Goal: Task Accomplishment & Management: Use online tool/utility

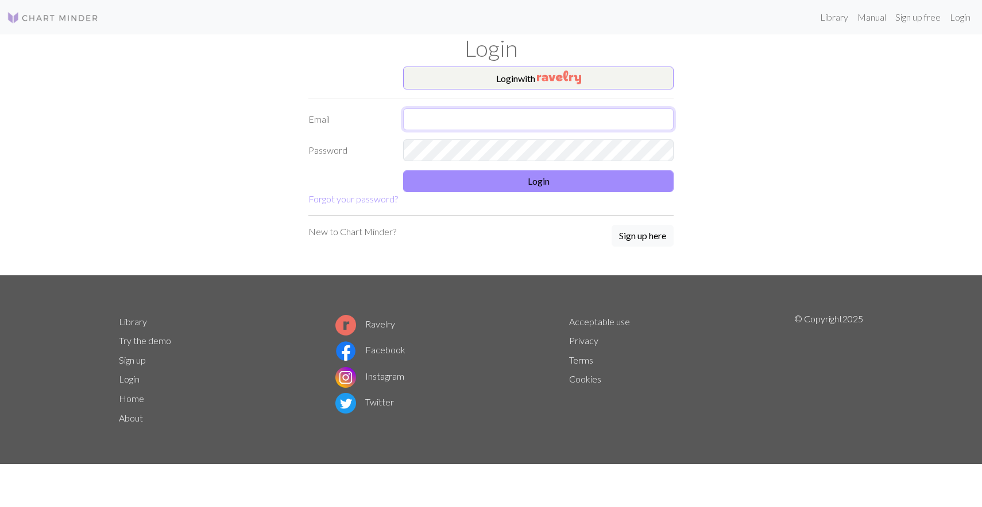
click at [456, 118] on input "text" at bounding box center [538, 119] width 270 height 22
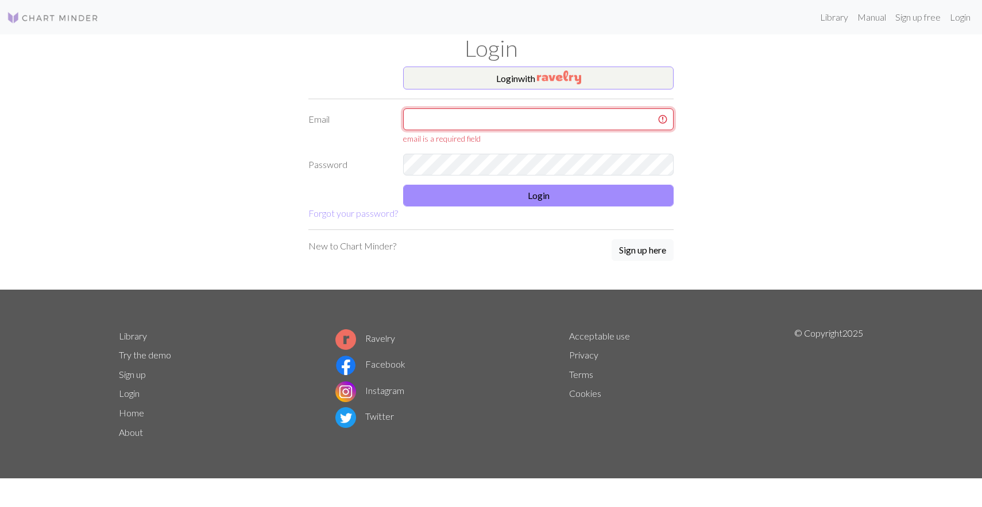
type input "[EMAIL_ADDRESS][DOMAIN_NAME]"
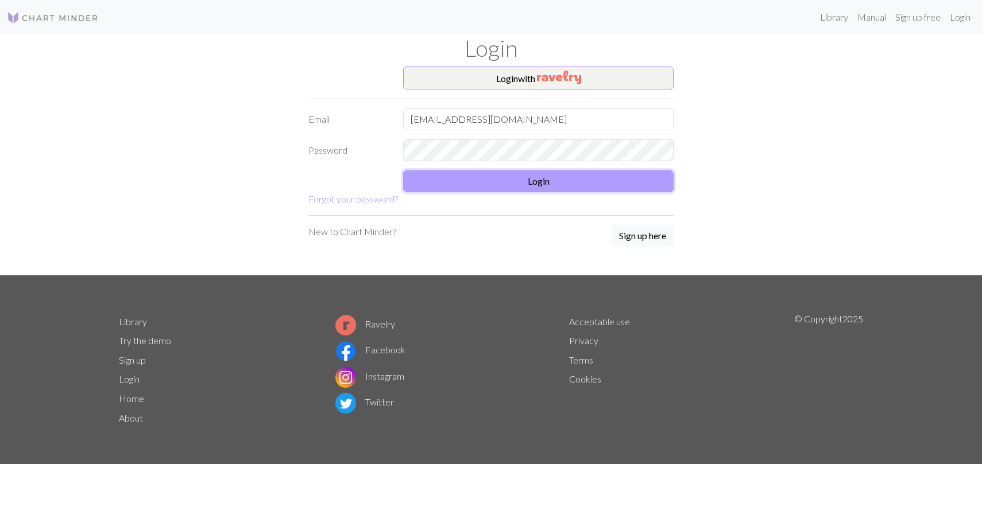
click at [512, 189] on button "Login" at bounding box center [538, 181] width 270 height 22
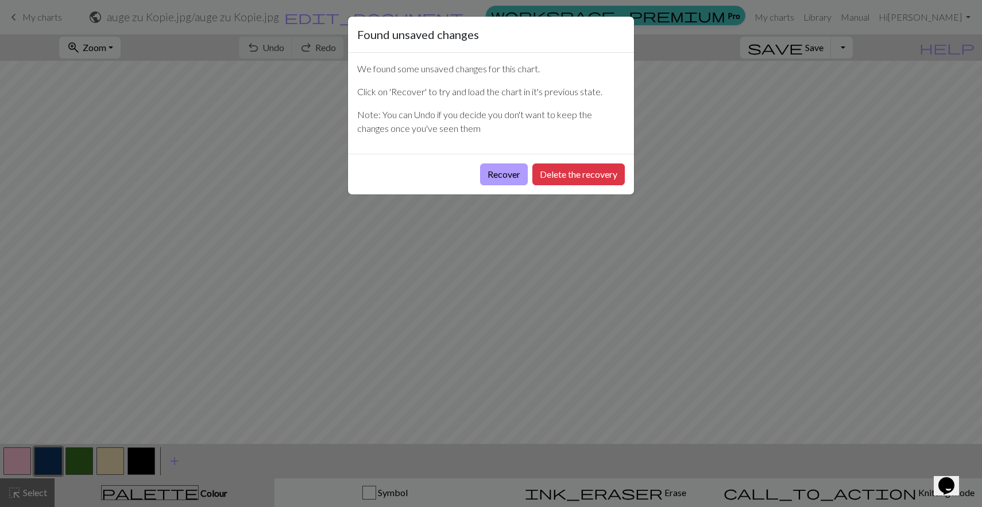
click at [503, 174] on button "Recover" at bounding box center [504, 175] width 48 height 22
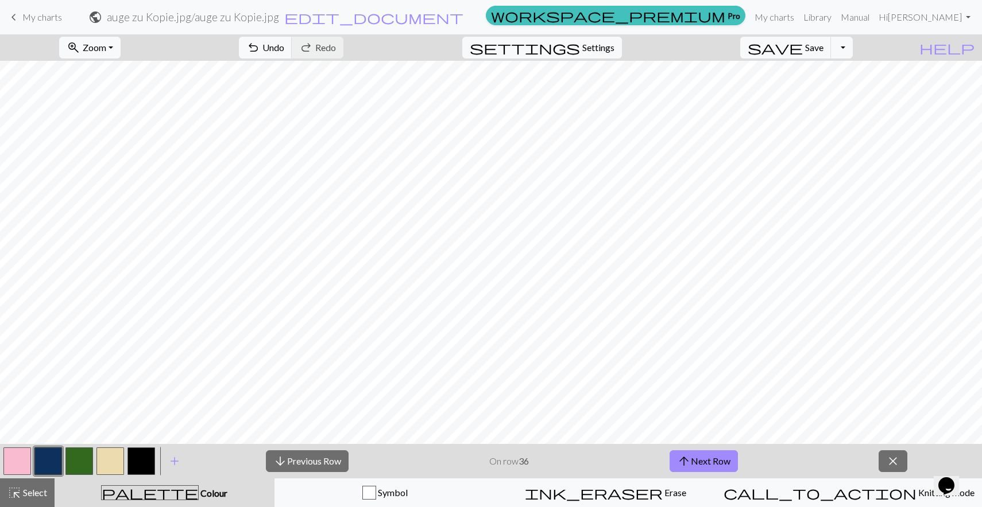
click at [48, 13] on span "My charts" at bounding box center [42, 16] width 40 height 11
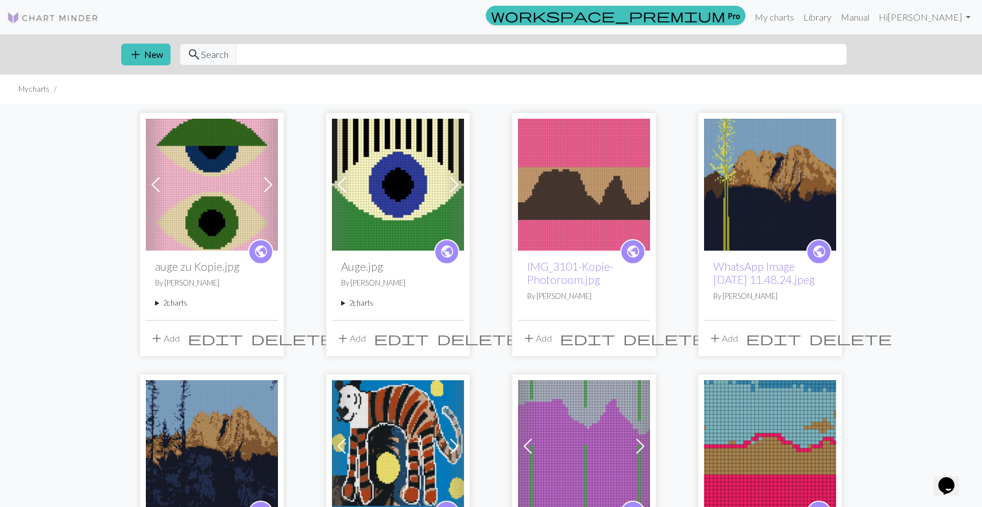
click at [175, 305] on summary "2 charts" at bounding box center [212, 303] width 114 height 11
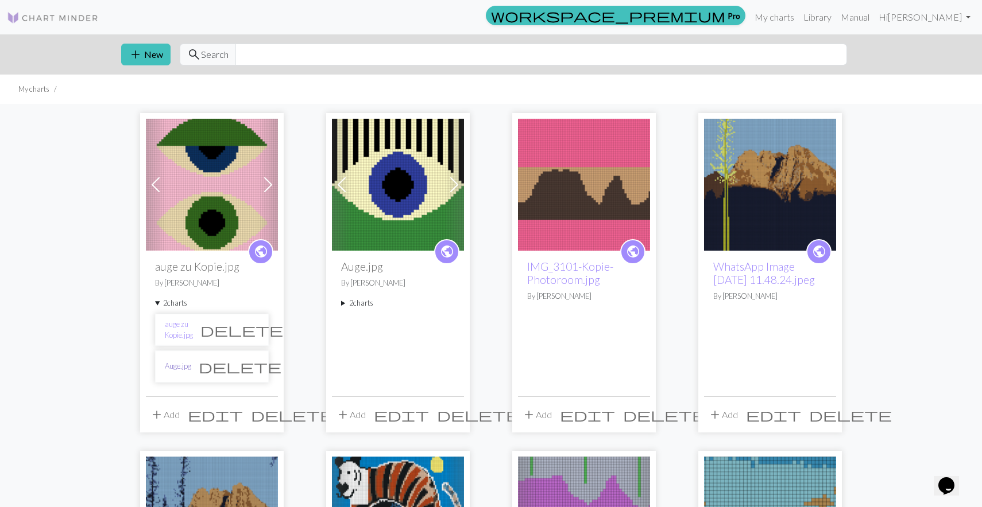
click at [179, 367] on link "Auge.jpg" at bounding box center [178, 366] width 26 height 11
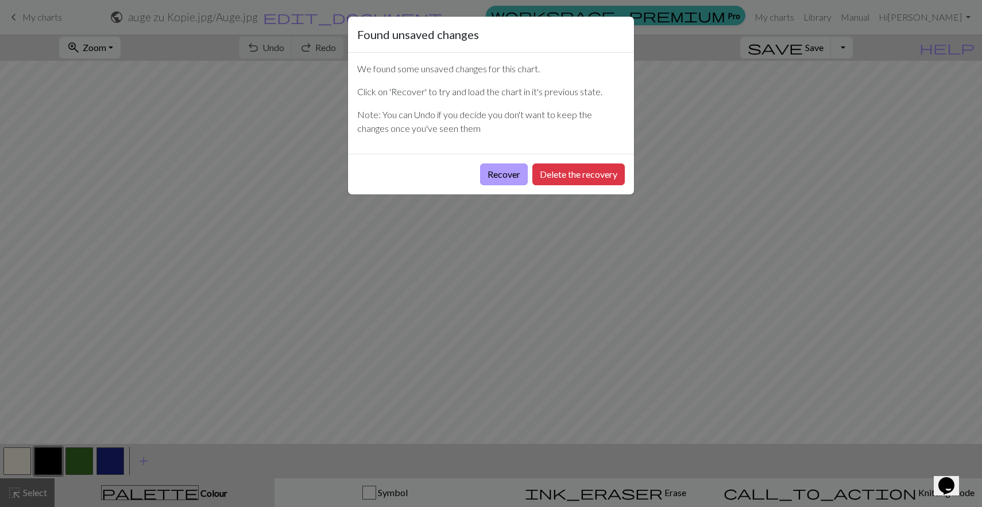
click at [507, 177] on button "Recover" at bounding box center [504, 175] width 48 height 22
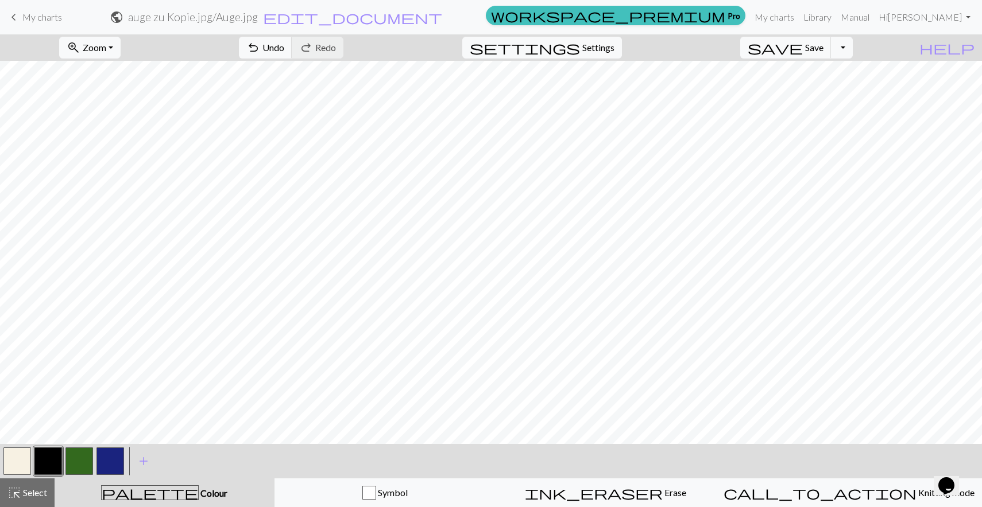
click at [56, 455] on button "button" at bounding box center [48, 462] width 28 height 28
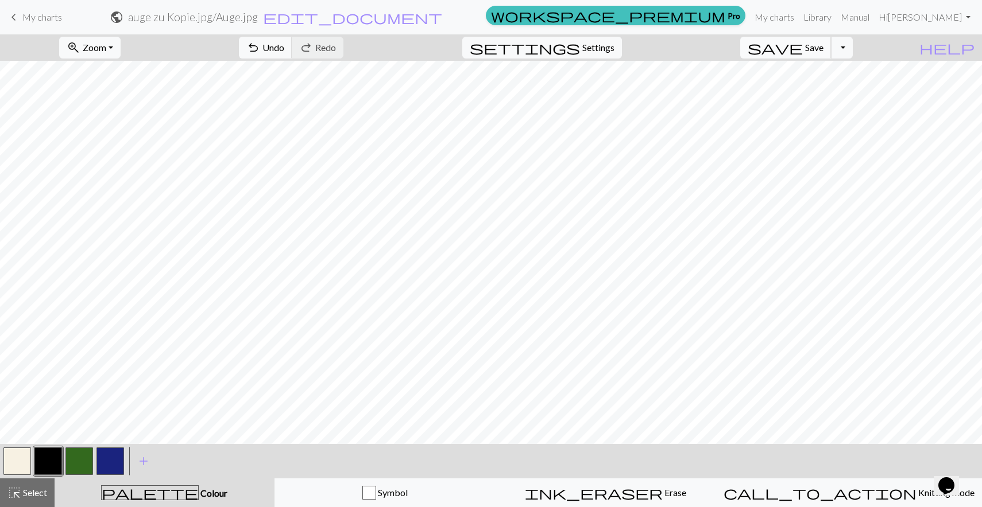
click at [802, 52] on span "save" at bounding box center [774, 48] width 55 height 16
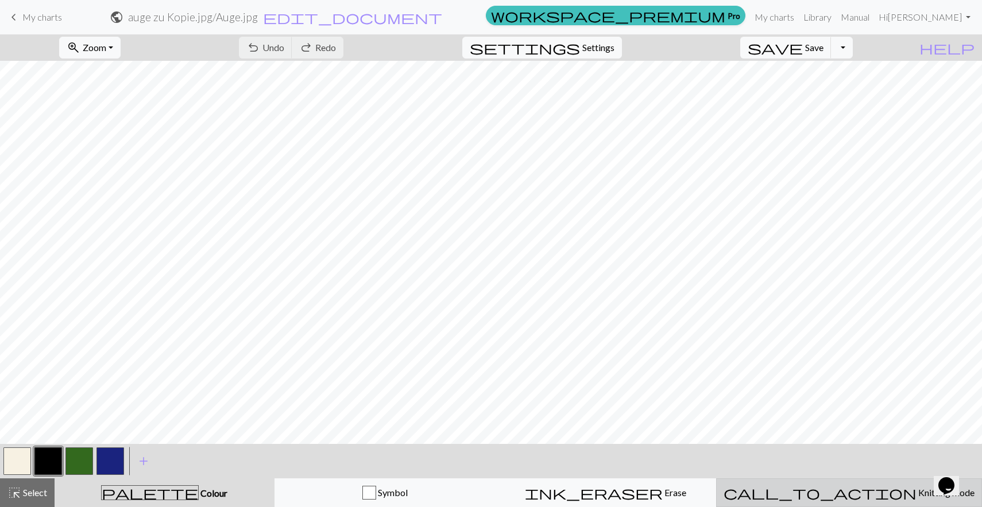
click at [916, 495] on span "Knitting mode" at bounding box center [945, 492] width 58 height 11
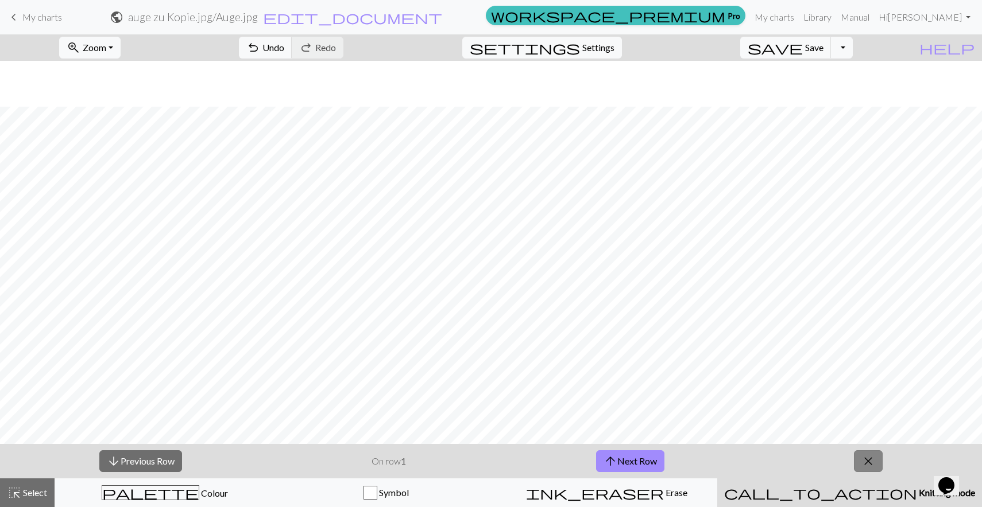
scroll to position [414, 0]
click at [121, 48] on button "zoom_in Zoom Zoom" at bounding box center [89, 48] width 61 height 22
click at [137, 94] on button "Fit width" at bounding box center [105, 91] width 91 height 18
click at [631, 463] on button "arrow_upward Next Row" at bounding box center [630, 462] width 68 height 22
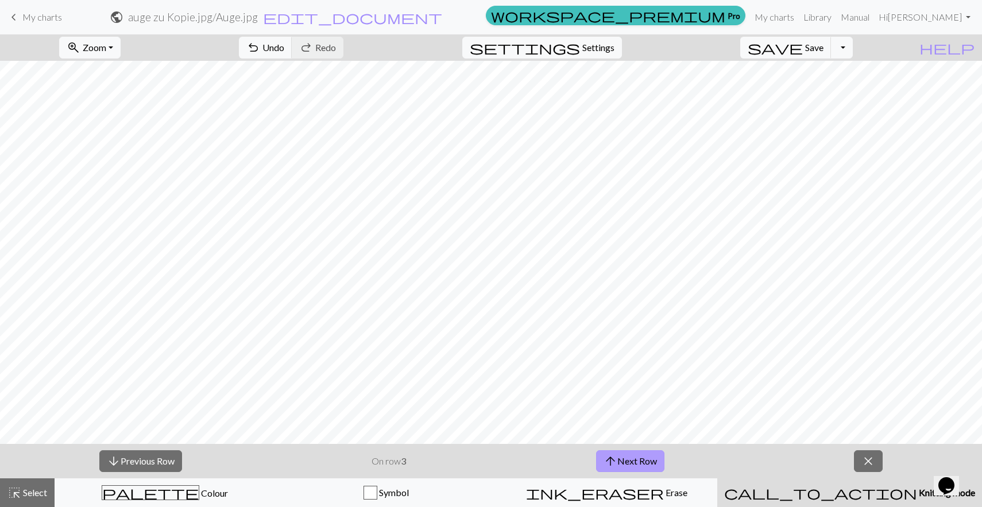
click at [631, 463] on button "arrow_upward Next Row" at bounding box center [630, 462] width 68 height 22
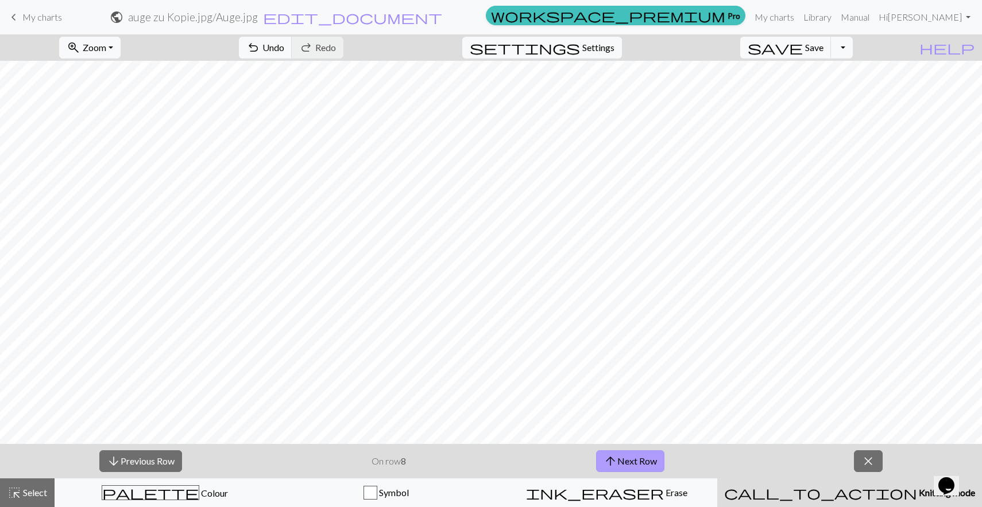
click at [631, 463] on button "arrow_upward Next Row" at bounding box center [630, 462] width 68 height 22
click at [631, 463] on button "arrow_upward Next Row" at bounding box center [632, 462] width 68 height 22
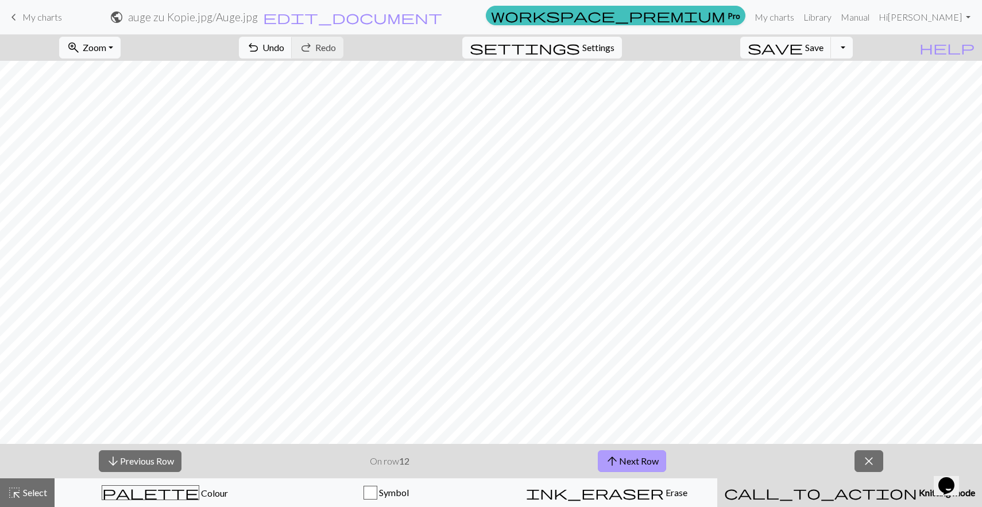
click at [631, 463] on button "arrow_upward Next Row" at bounding box center [632, 462] width 68 height 22
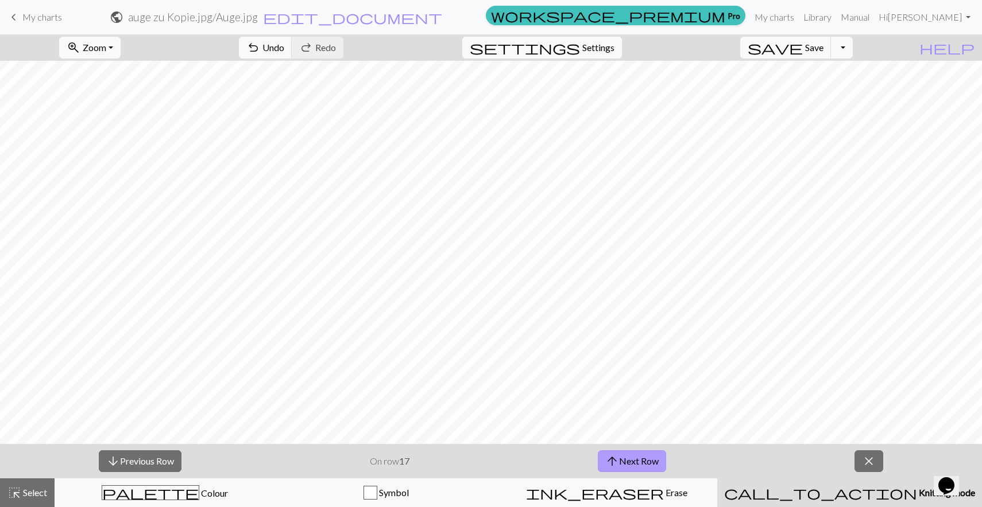
click at [631, 463] on button "arrow_upward Next Row" at bounding box center [632, 462] width 68 height 22
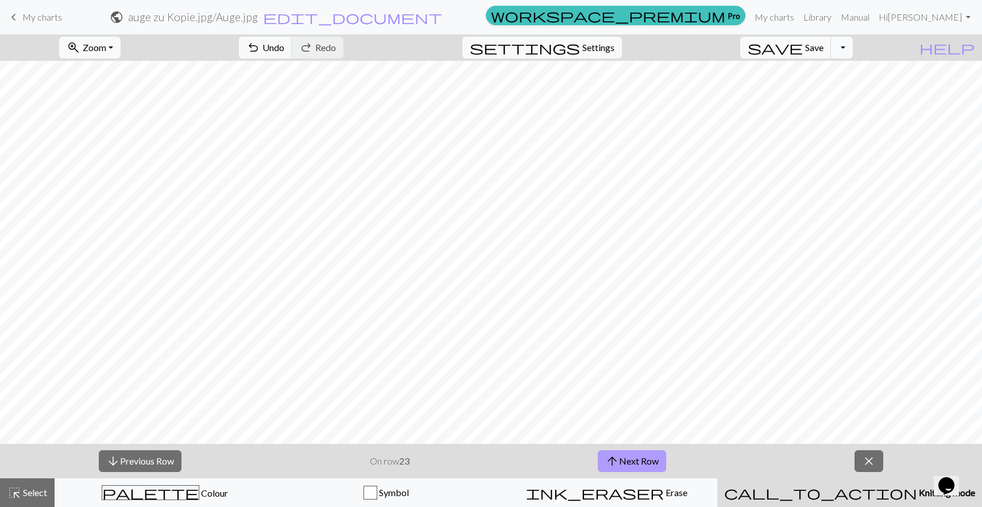
click at [631, 463] on button "arrow_upward Next Row" at bounding box center [632, 462] width 68 height 22
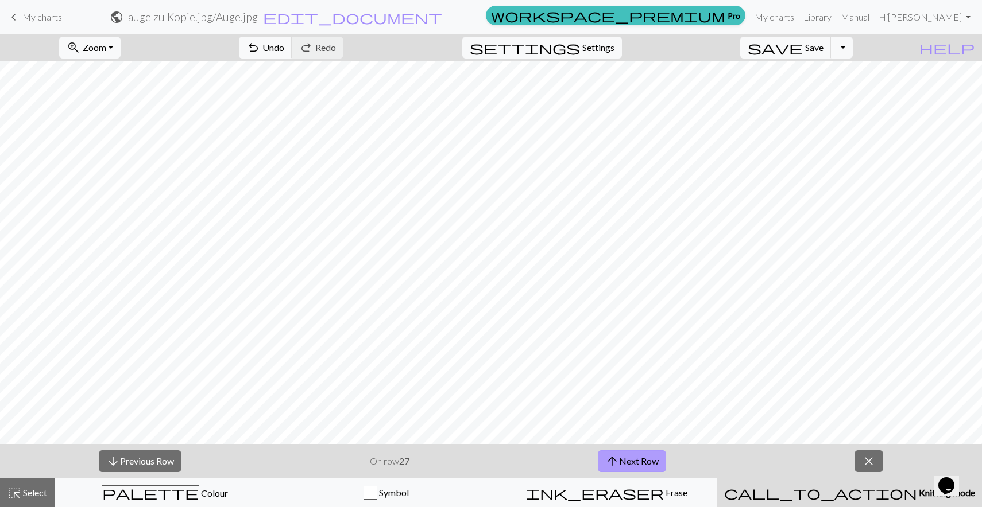
click at [631, 463] on button "arrow_upward Next Row" at bounding box center [632, 462] width 68 height 22
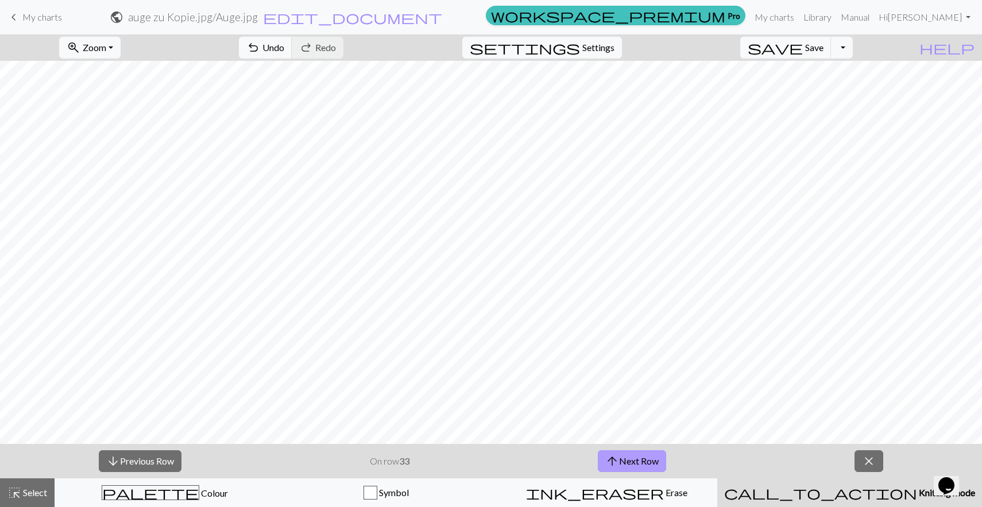
click at [631, 463] on button "arrow_upward Next Row" at bounding box center [632, 462] width 68 height 22
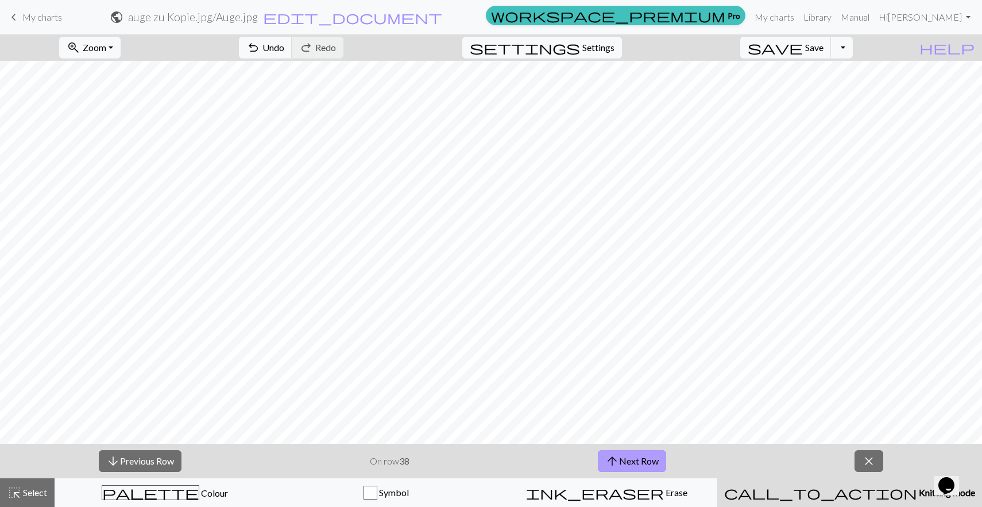
click at [631, 463] on button "arrow_upward Next Row" at bounding box center [632, 462] width 68 height 22
click at [633, 464] on button "arrow_upward Next Row" at bounding box center [632, 462] width 68 height 22
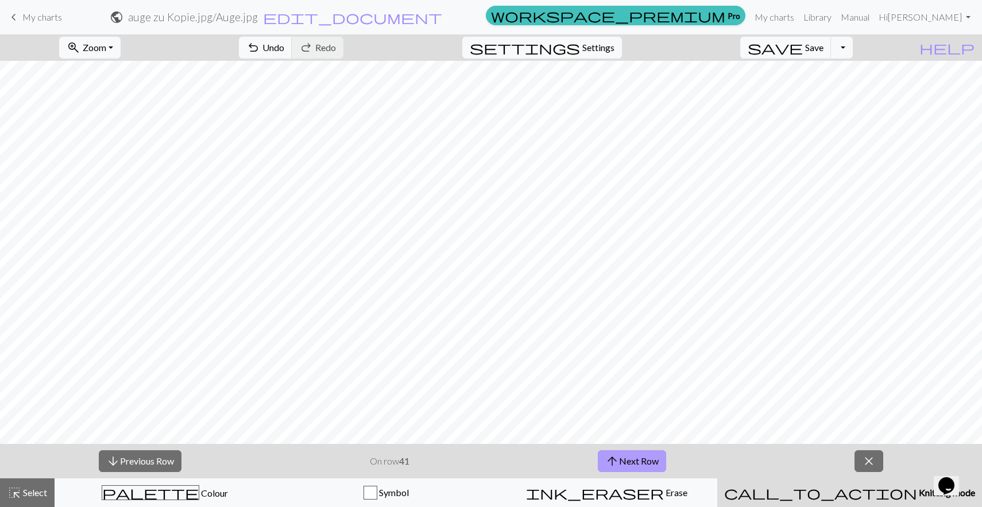
click at [633, 464] on button "arrow_upward Next Row" at bounding box center [632, 462] width 68 height 22
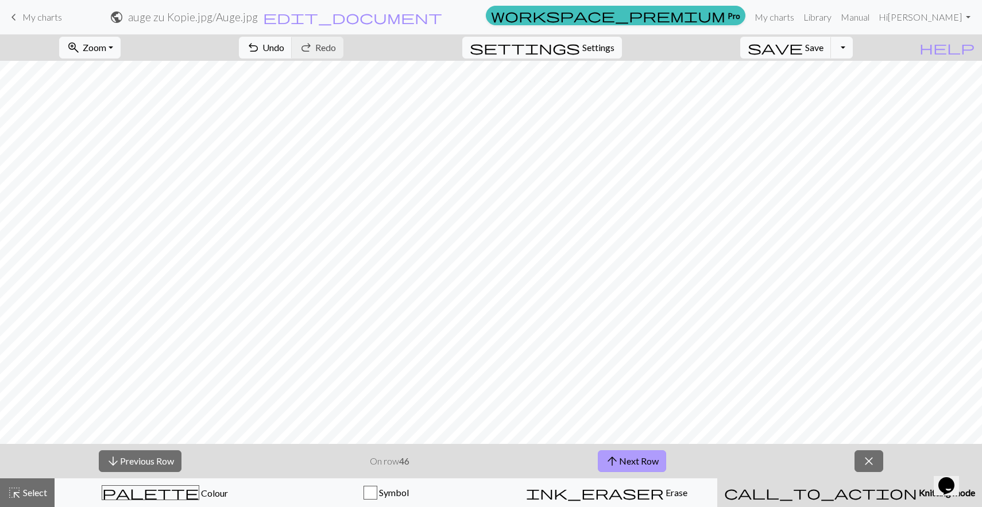
click at [633, 464] on button "arrow_upward Next Row" at bounding box center [632, 462] width 68 height 22
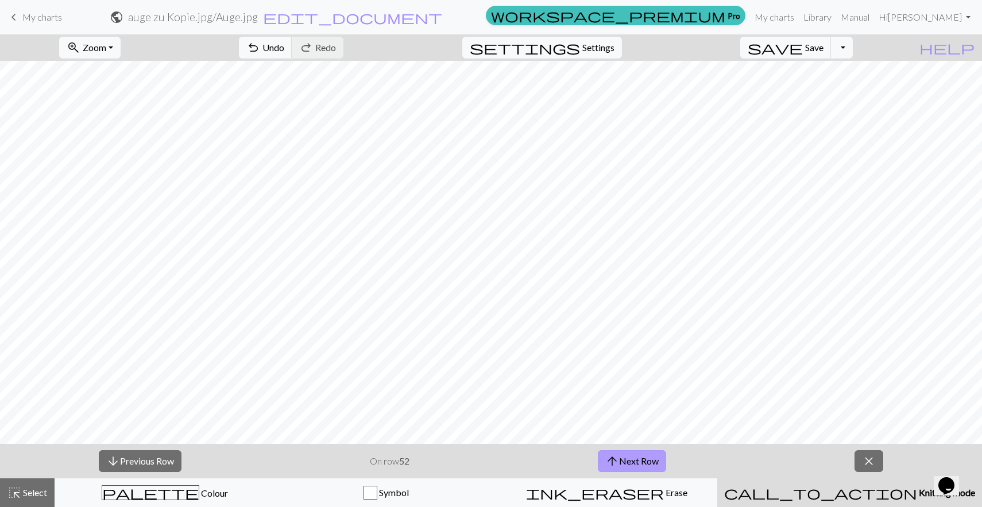
click at [633, 464] on button "arrow_upward Next Row" at bounding box center [632, 462] width 68 height 22
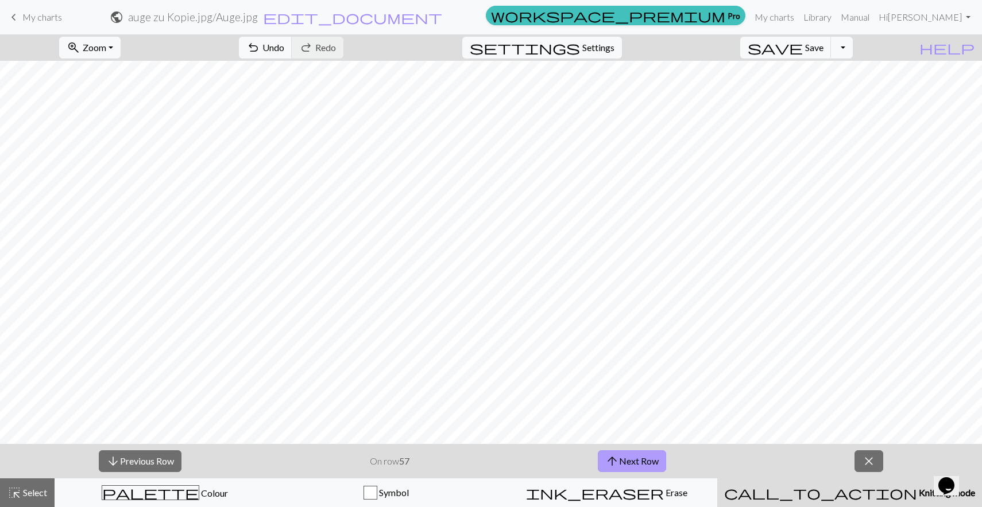
click at [633, 464] on button "arrow_upward Next Row" at bounding box center [632, 462] width 68 height 22
click at [620, 461] on button "arrow_upward Next Row" at bounding box center [632, 462] width 68 height 22
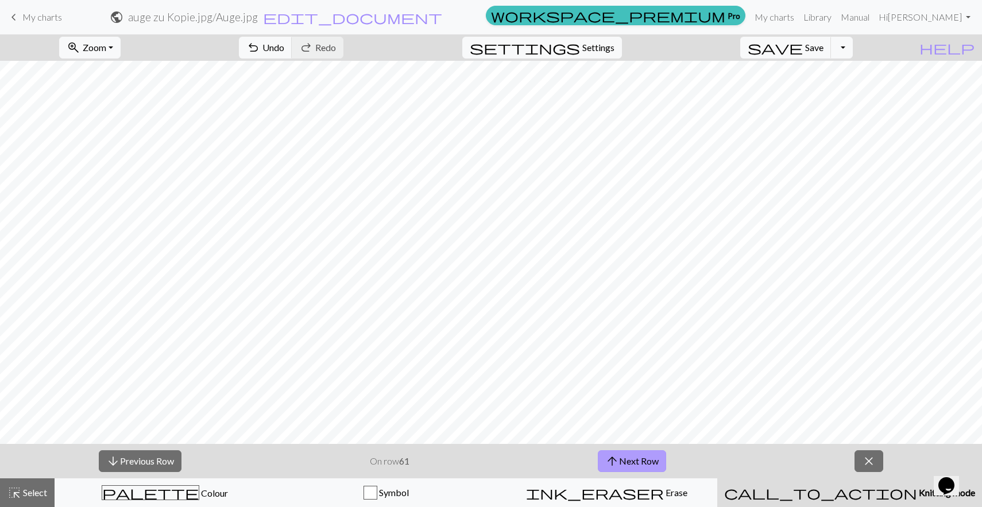
click at [620, 461] on button "arrow_upward Next Row" at bounding box center [632, 462] width 68 height 22
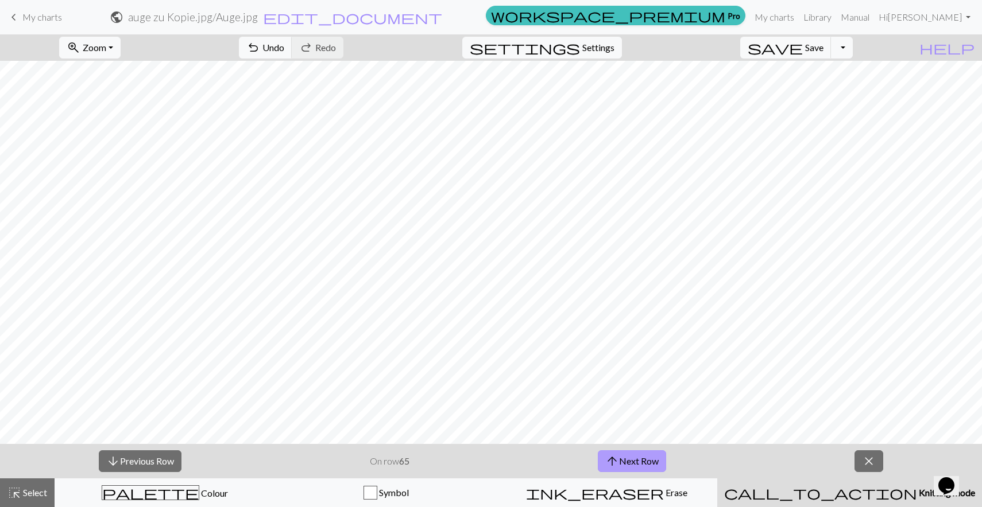
click at [620, 461] on button "arrow_upward Next Row" at bounding box center [632, 462] width 68 height 22
click at [121, 47] on button "zoom_in Zoom Zoom" at bounding box center [89, 48] width 61 height 22
click at [131, 78] on button "Fit all" at bounding box center [105, 73] width 91 height 18
click at [106, 46] on span "Zoom" at bounding box center [95, 47] width 24 height 11
click at [127, 88] on button "Fit width" at bounding box center [105, 91] width 91 height 18
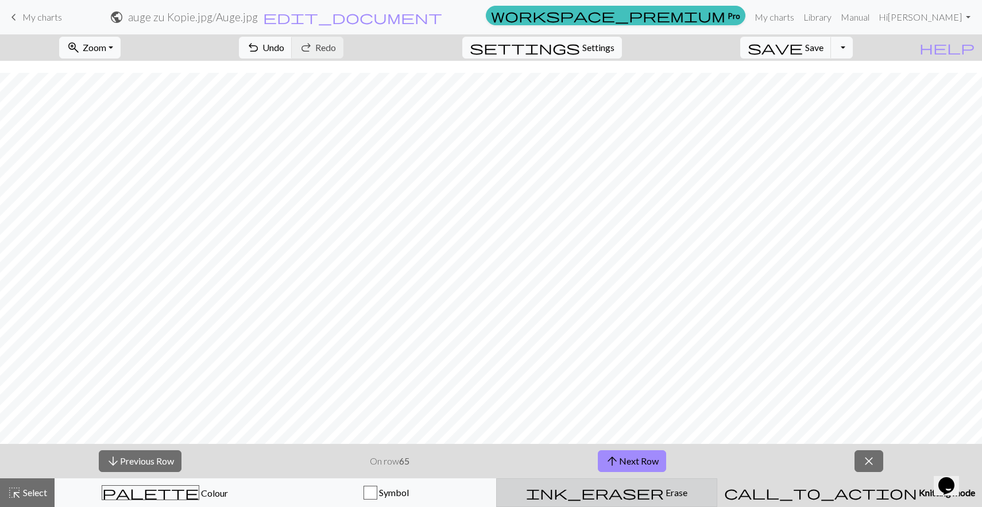
scroll to position [58, 0]
click at [106, 43] on span "Zoom" at bounding box center [95, 47] width 24 height 11
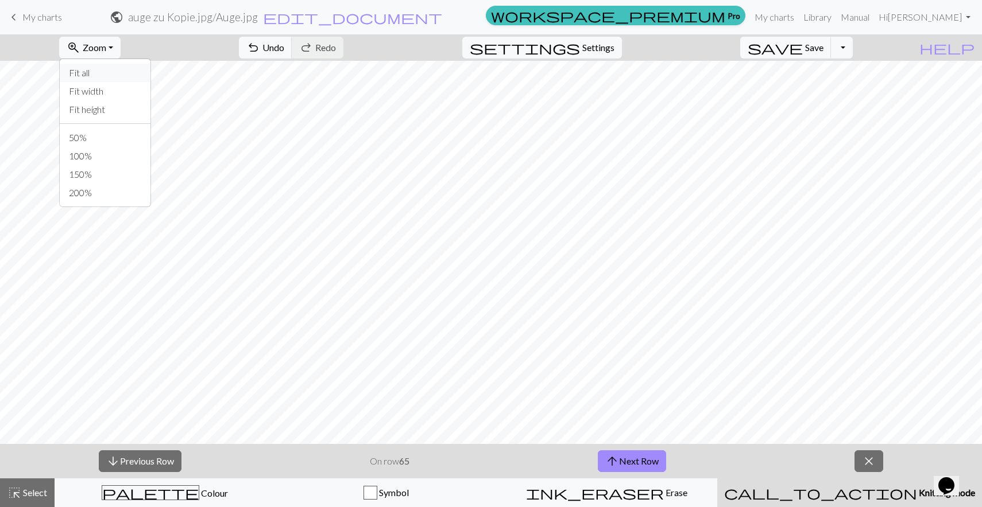
click at [135, 76] on button "Fit all" at bounding box center [105, 73] width 91 height 18
